Goal: Information Seeking & Learning: Learn about a topic

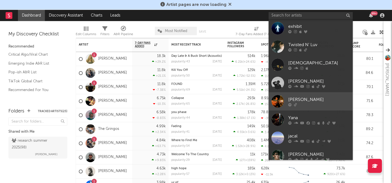
scroll to position [348, 0]
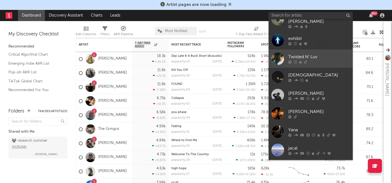
click at [306, 53] on div "Twisted N' Luv" at bounding box center [319, 56] width 62 height 7
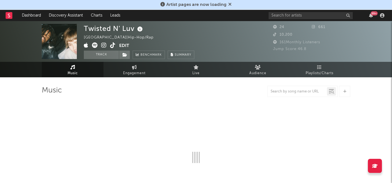
select select "1w"
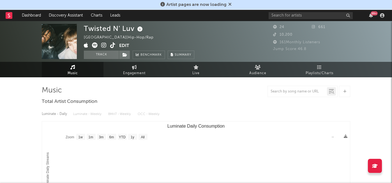
scroll to position [1, 0]
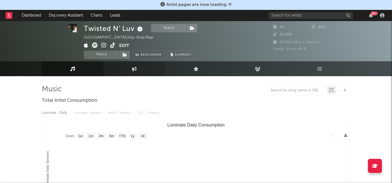
click at [141, 67] on link "Engagement" at bounding box center [134, 68] width 62 height 15
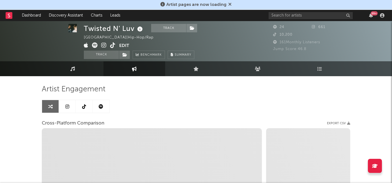
select select "1w"
click at [89, 71] on link "Music" at bounding box center [73, 68] width 62 height 15
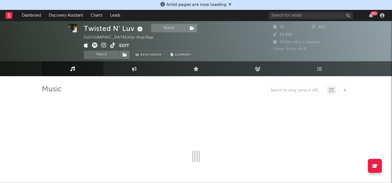
click at [113, 45] on icon at bounding box center [112, 45] width 5 height 6
select select "1w"
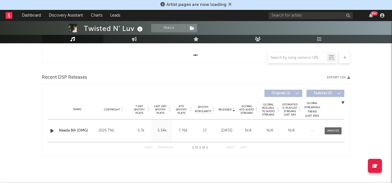
scroll to position [165, 0]
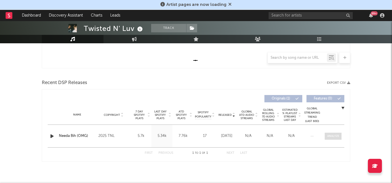
click at [331, 136] on div at bounding box center [333, 136] width 12 height 4
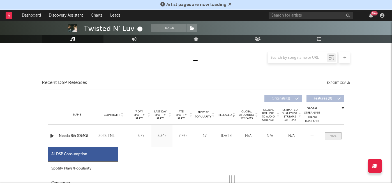
select select "1w"
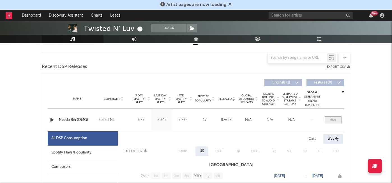
scroll to position [219, 0]
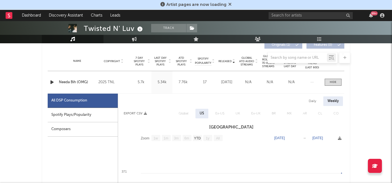
click at [104, 117] on div "Spotify Plays/Popularity" at bounding box center [83, 115] width 70 height 14
select select "1w"
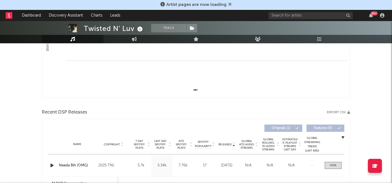
scroll to position [0, 0]
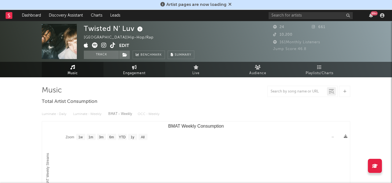
click at [138, 71] on span "Engagement" at bounding box center [134, 73] width 22 height 7
select select "1w"
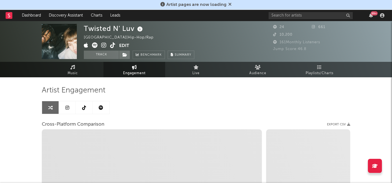
select select "1m"
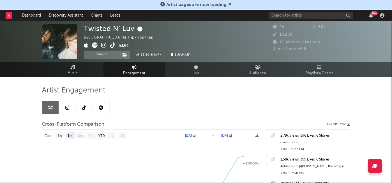
click at [96, 110] on link at bounding box center [101, 107] width 17 height 13
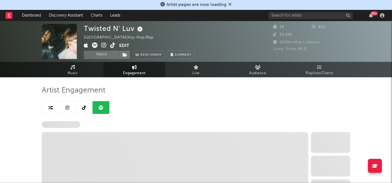
select select "1w"
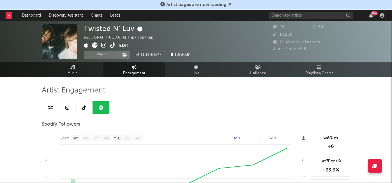
click at [94, 45] on icon at bounding box center [95, 45] width 6 height 6
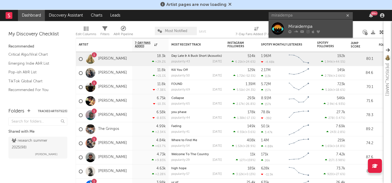
type input "miraidempa"
click at [339, 28] on div "Miraidempa" at bounding box center [319, 26] width 62 height 7
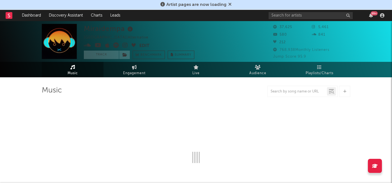
select select "6m"
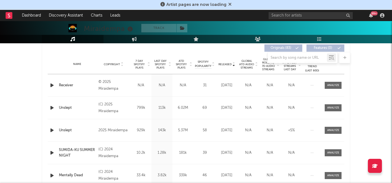
scroll to position [227, 0]
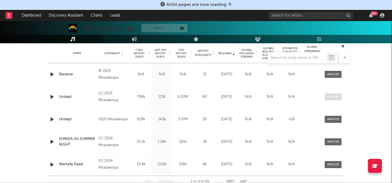
click at [333, 94] on span at bounding box center [333, 96] width 17 height 7
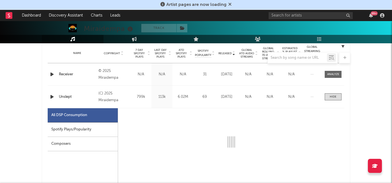
select select "1w"
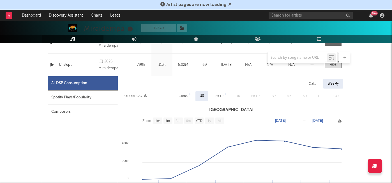
scroll to position [266, 0]
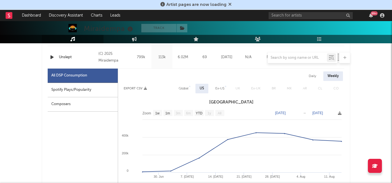
click at [179, 89] on div "Global" at bounding box center [184, 88] width 10 height 7
select select "1w"
